Goal: Task Accomplishment & Management: Use online tool/utility

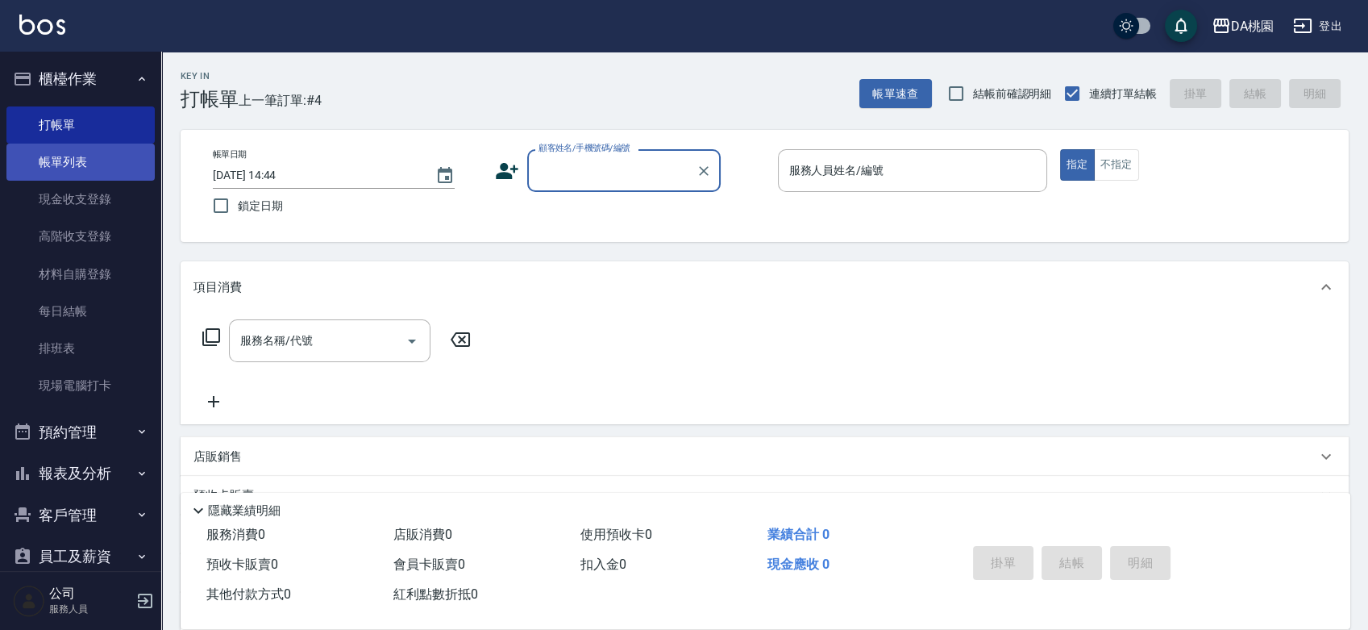
click at [36, 156] on link "帳單列表" at bounding box center [80, 162] width 148 height 37
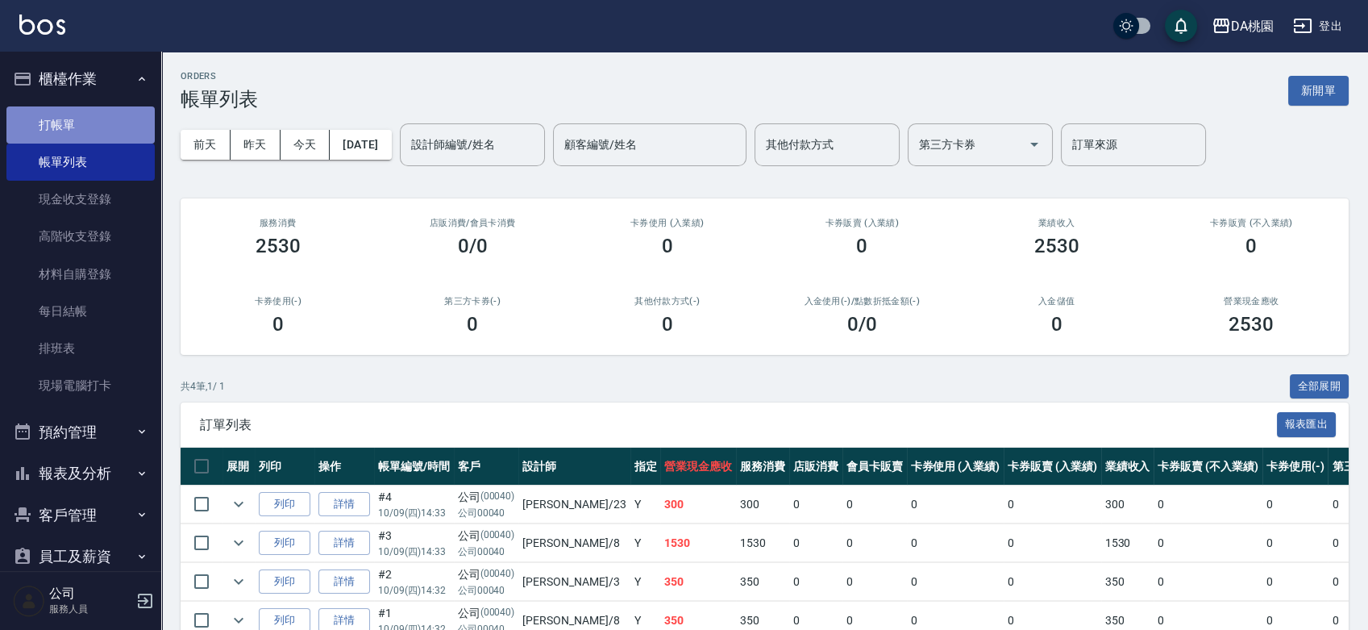
click at [81, 127] on link "打帳單" at bounding box center [80, 124] width 148 height 37
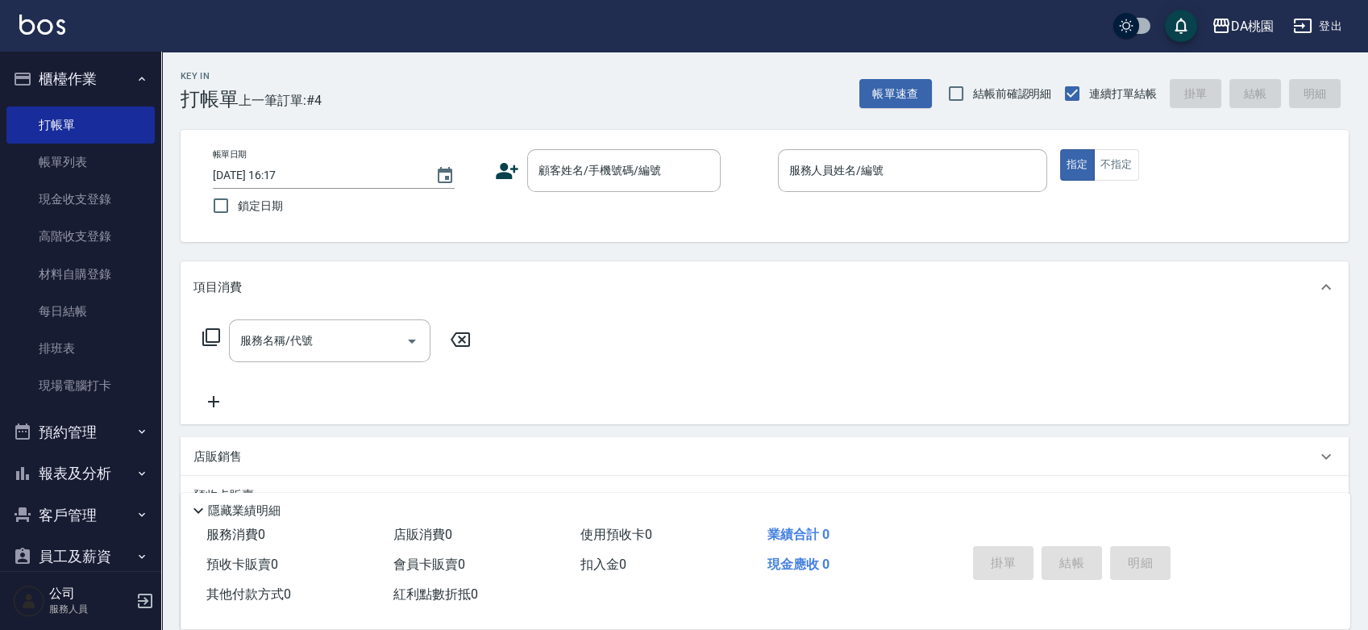
drag, startPoint x: 743, startPoint y: 246, endPoint x: 730, endPoint y: 227, distance: 22.6
click at [743, 247] on div "Key In 打帳單 上一筆訂單:#4 帳單速查 結帳前確認明細 連續打單結帳 掛單 結帳 明細 帳單日期 [DATE] 16:17 鎖定日期 顧客姓名/手機…" at bounding box center [764, 456] width 1207 height 809
click at [958, 256] on div "Key In 打帳單 上一筆訂單:#4 帳單速查 結帳前確認明細 連續打單結帳 掛單 結帳 明細 帳單日期 [DATE] 16:17 鎖定日期 顧客姓名/手機…" at bounding box center [764, 456] width 1207 height 809
